Goal: Task Accomplishment & Management: Manage account settings

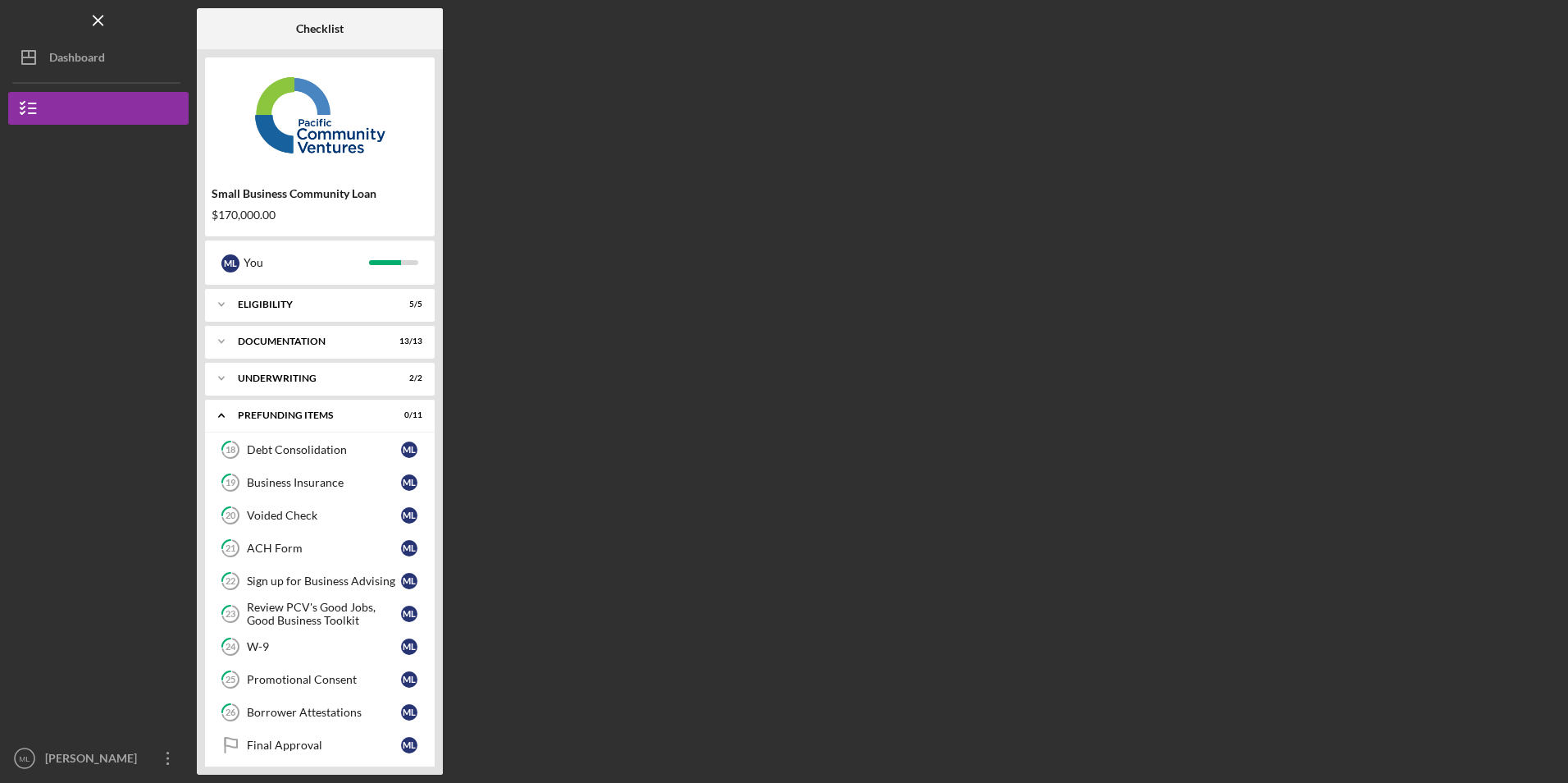
scroll to position [44, 0]
click at [240, 374] on div "Underwriting" at bounding box center [326, 378] width 176 height 10
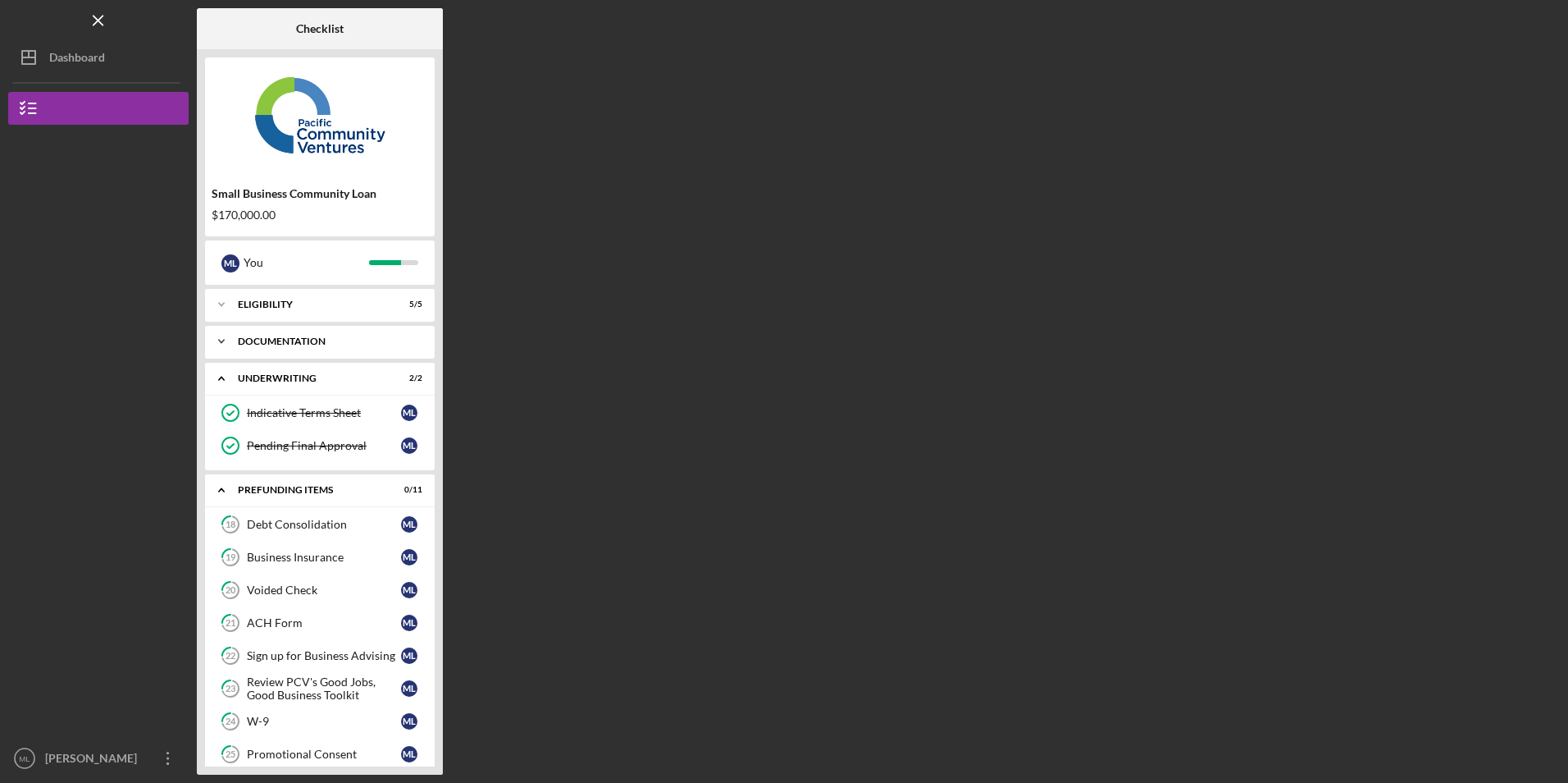
click at [252, 332] on div "Icon/Expander Documentation 13 / 13" at bounding box center [319, 342] width 229 height 33
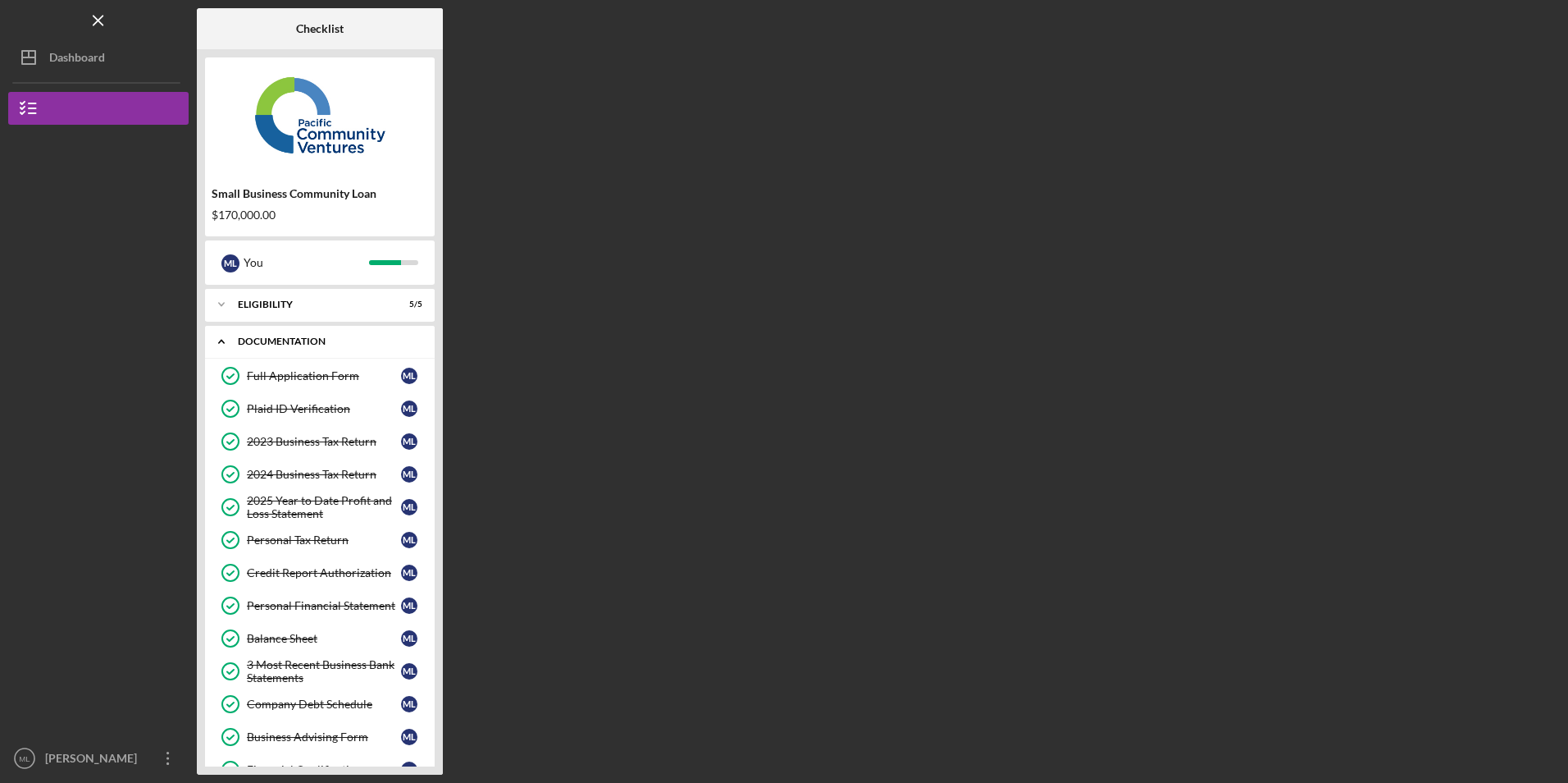
click at [224, 344] on icon "Icon/Expander" at bounding box center [222, 342] width 33 height 33
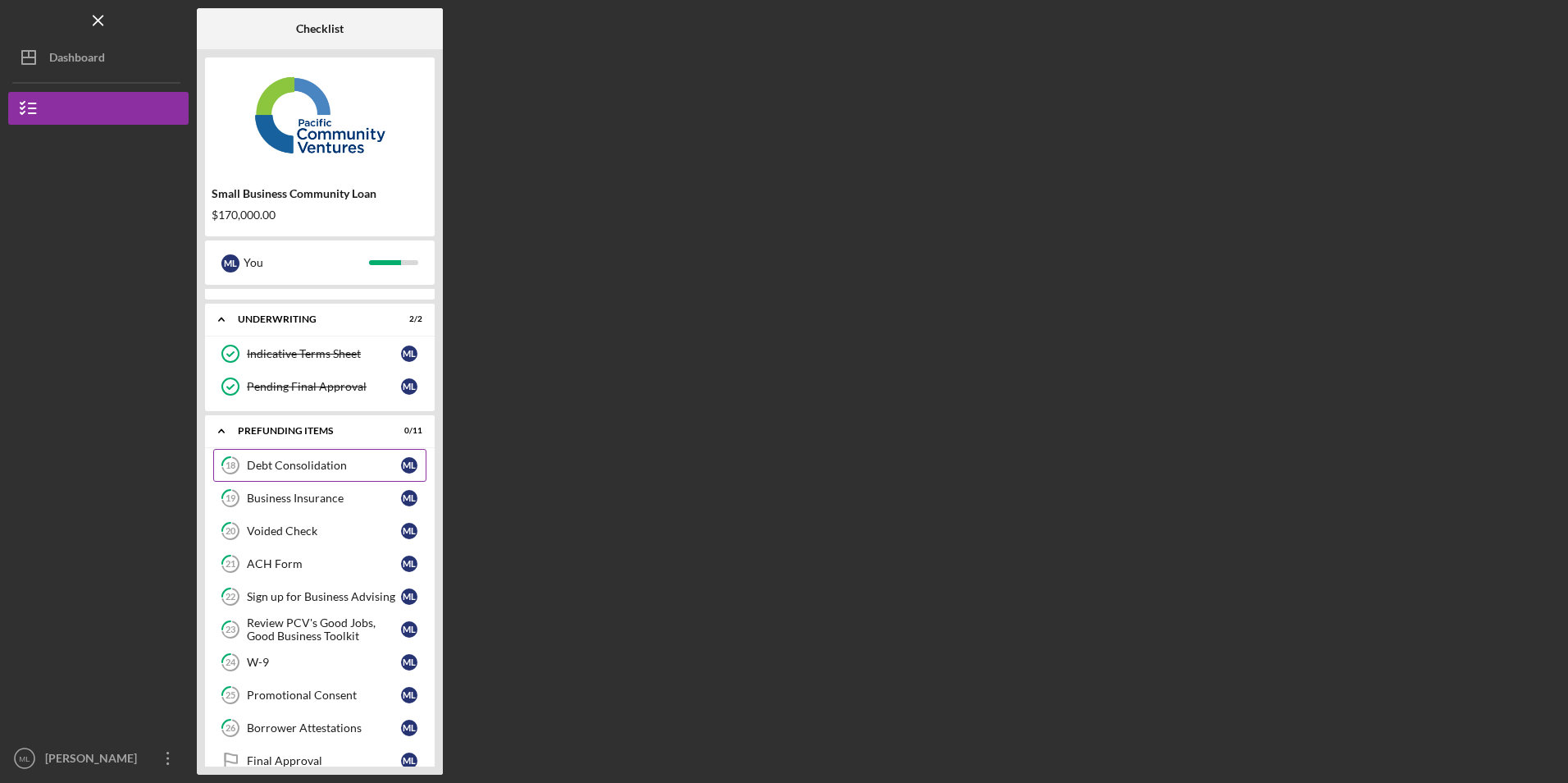
scroll to position [119, 0]
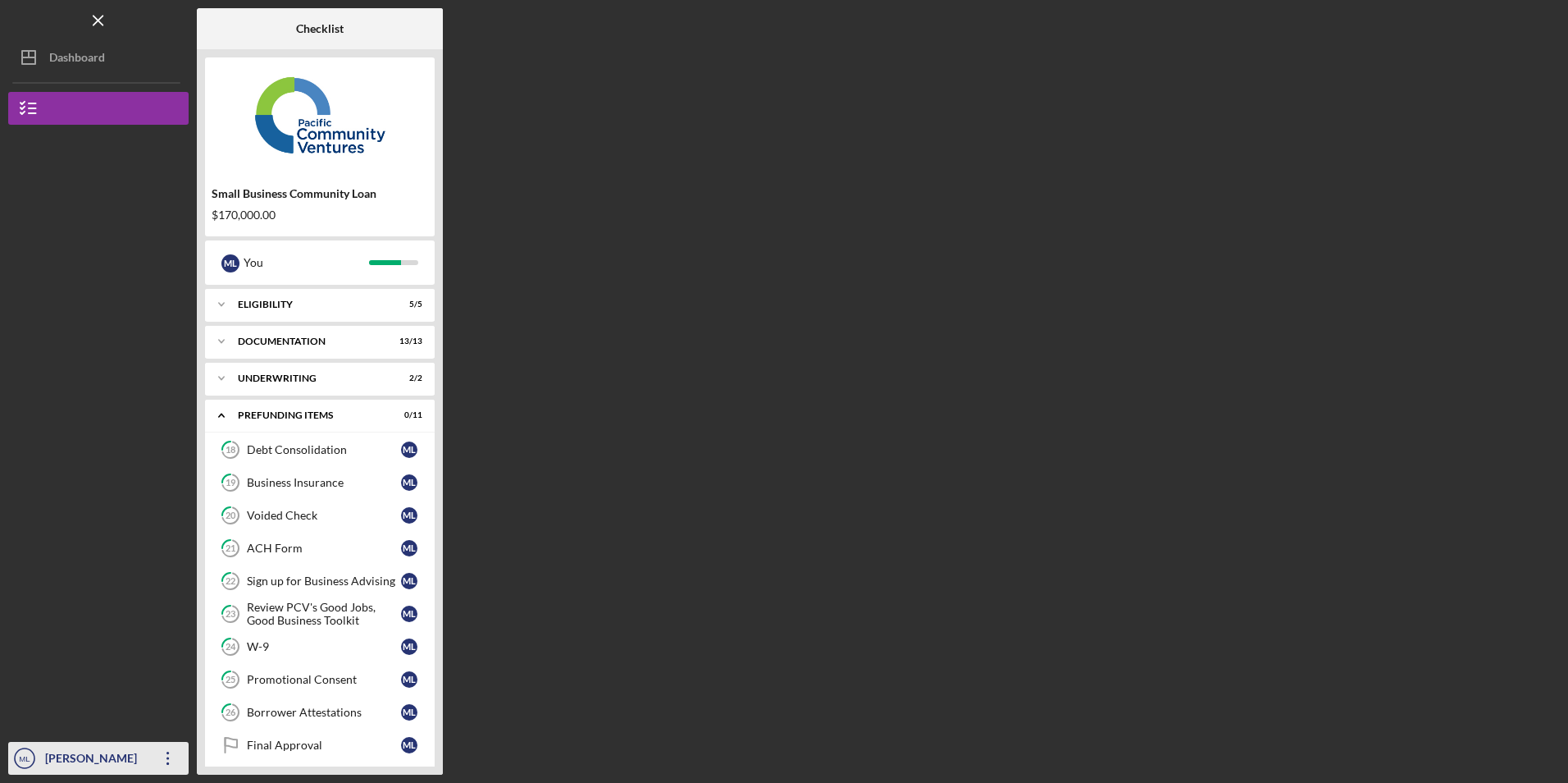
click at [171, 761] on icon "Icon/Overflow" at bounding box center [168, 758] width 41 height 41
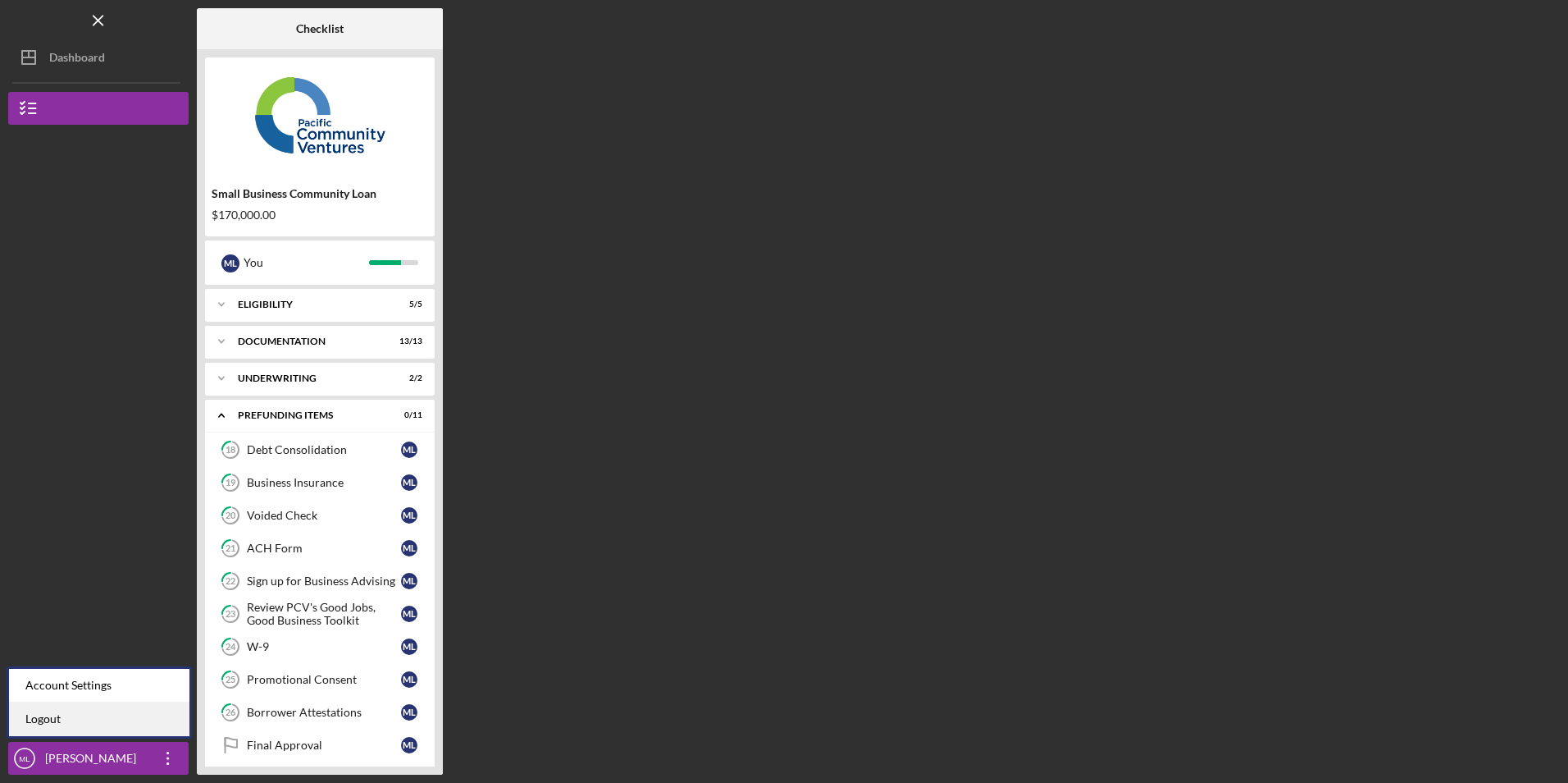
click at [113, 715] on link "Logout" at bounding box center [99, 719] width 180 height 34
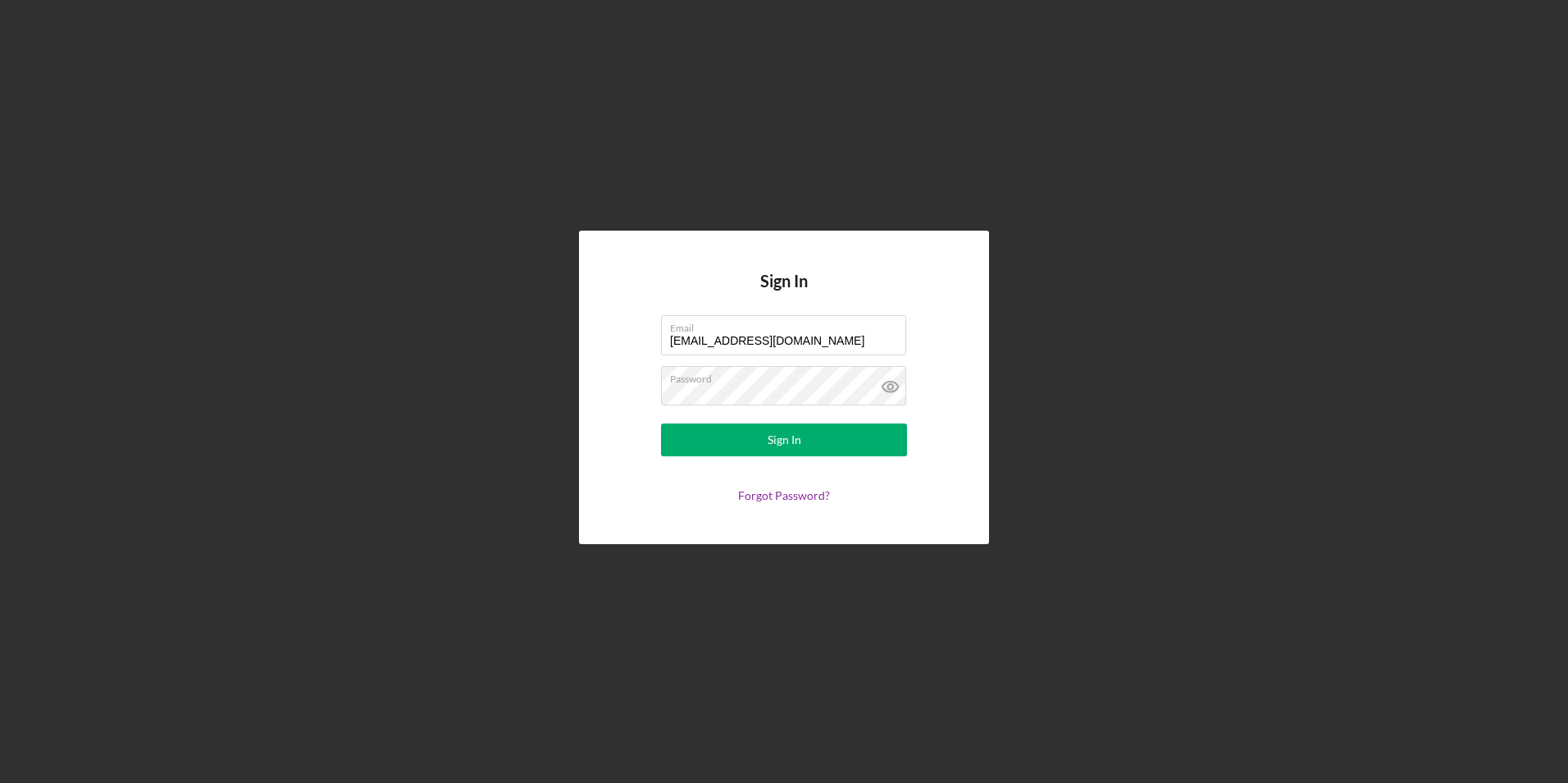
drag, startPoint x: 807, startPoint y: 343, endPoint x: 509, endPoint y: 316, distance: 299.2
click at [509, 316] on div "Sign In Email [EMAIL_ADDRESS][DOMAIN_NAME] Password Sign In Forgot Password?" at bounding box center [784, 387] width 1551 height 774
type input "[EMAIL_ADDRESS][DOMAIN_NAME]"
click at [720, 436] on button "Sign In" at bounding box center [784, 439] width 246 height 33
